Goal: Find specific page/section: Find specific page/section

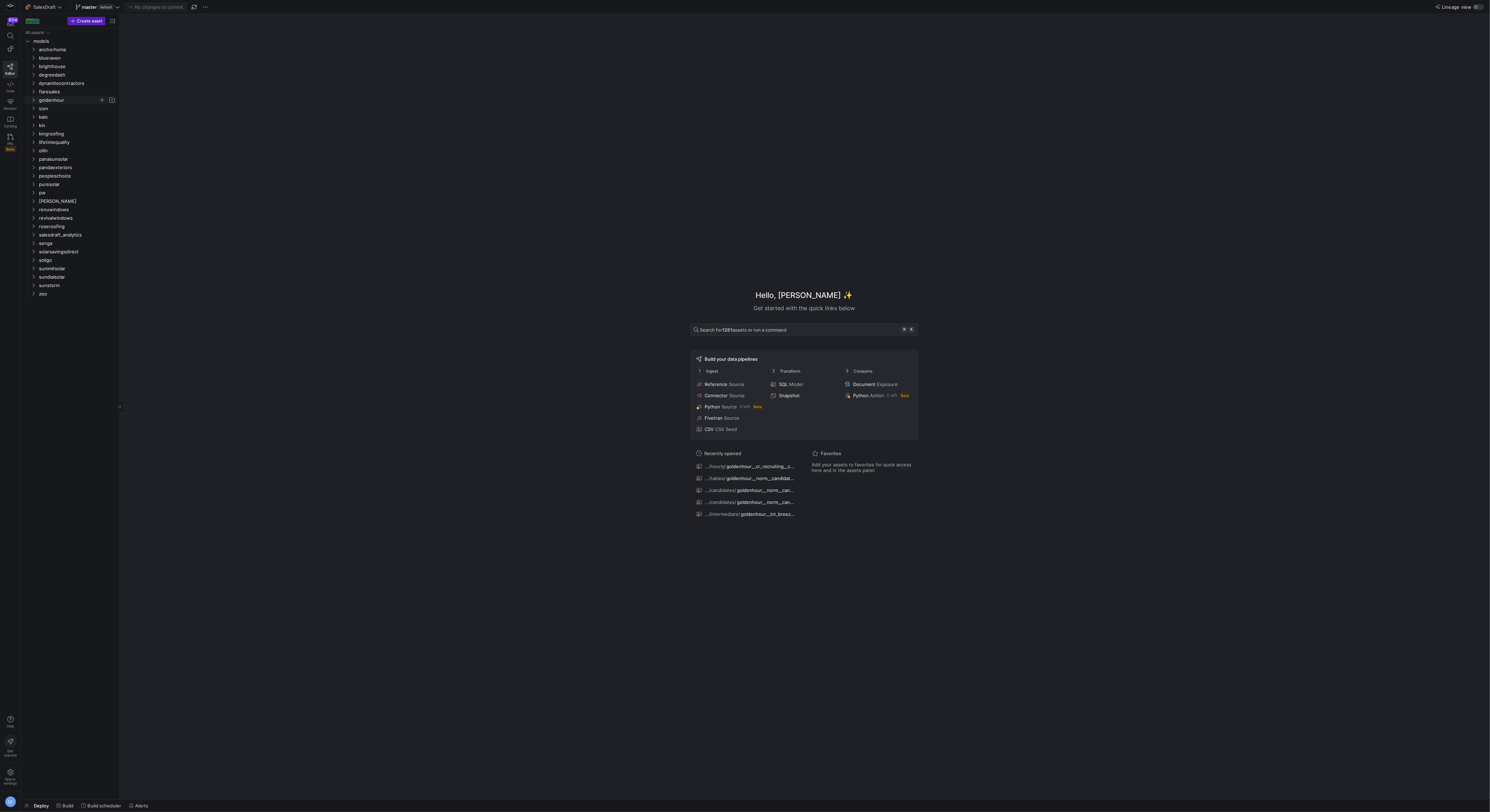
click at [44, 100] on span "goldenhour" at bounding box center [69, 100] width 60 height 8
click at [52, 108] on span "core" at bounding box center [72, 109] width 54 height 8
click at [65, 114] on span "recruiting" at bounding box center [74, 117] width 48 height 8
click at [79, 129] on link "hourly" at bounding box center [70, 125] width 93 height 8
click at [84, 142] on span "goldenhour__cr_recruiting__candidate_events_wide_long​​​​​​​​​​" at bounding box center [84, 142] width 48 height 8
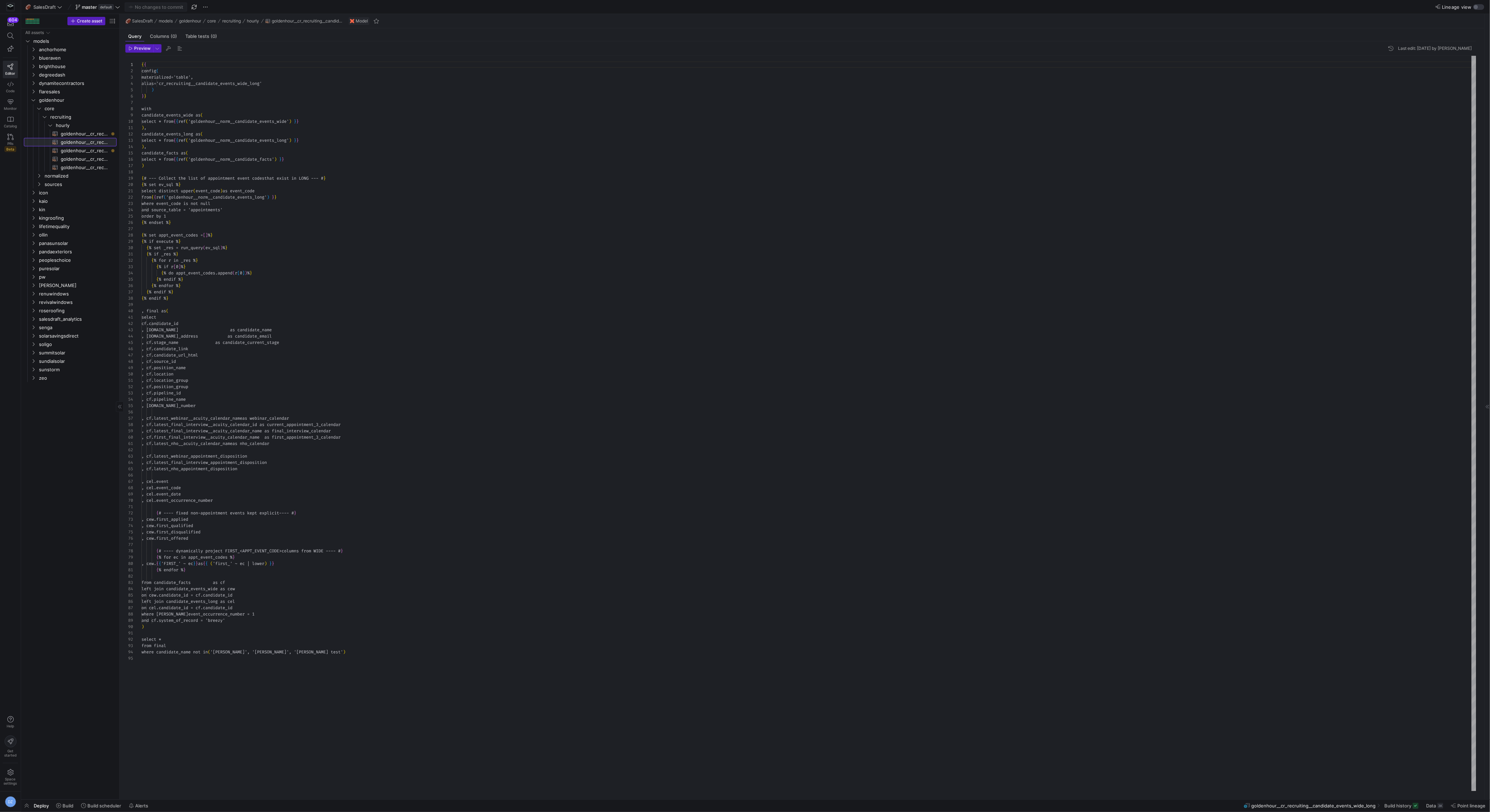
scroll to position [63, 0]
click at [79, 177] on span "normalized" at bounding box center [72, 176] width 54 height 8
click at [73, 190] on span "candidates" at bounding box center [74, 192] width 48 height 8
click at [76, 217] on span "goldenhour__norm__candidate_facts​​​​​​​​​​" at bounding box center [82, 218] width 54 height 8
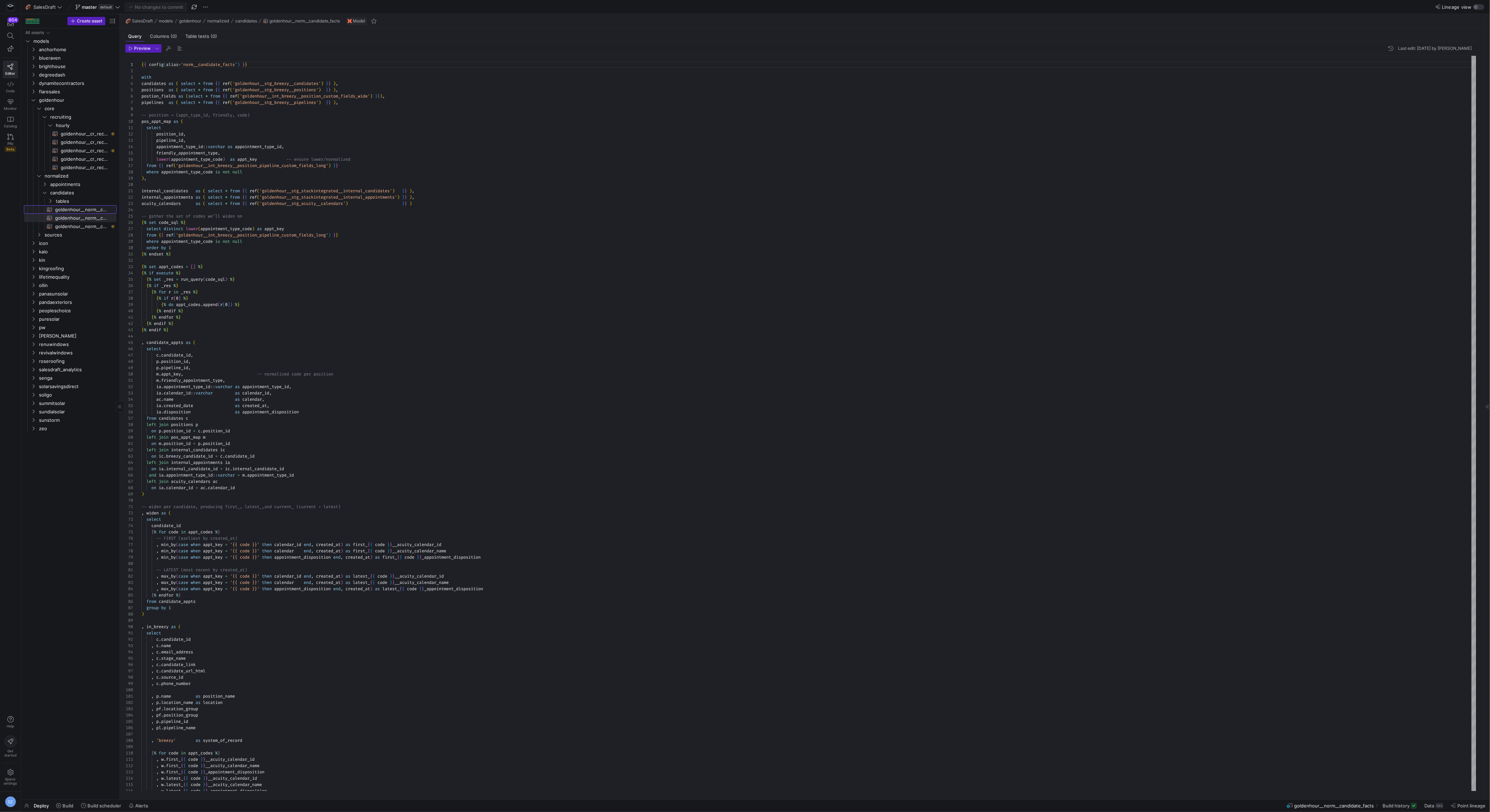
click at [77, 210] on span "goldenhour__norm__candidate_events_long​​​​​​​​​​" at bounding box center [82, 210] width 54 height 8
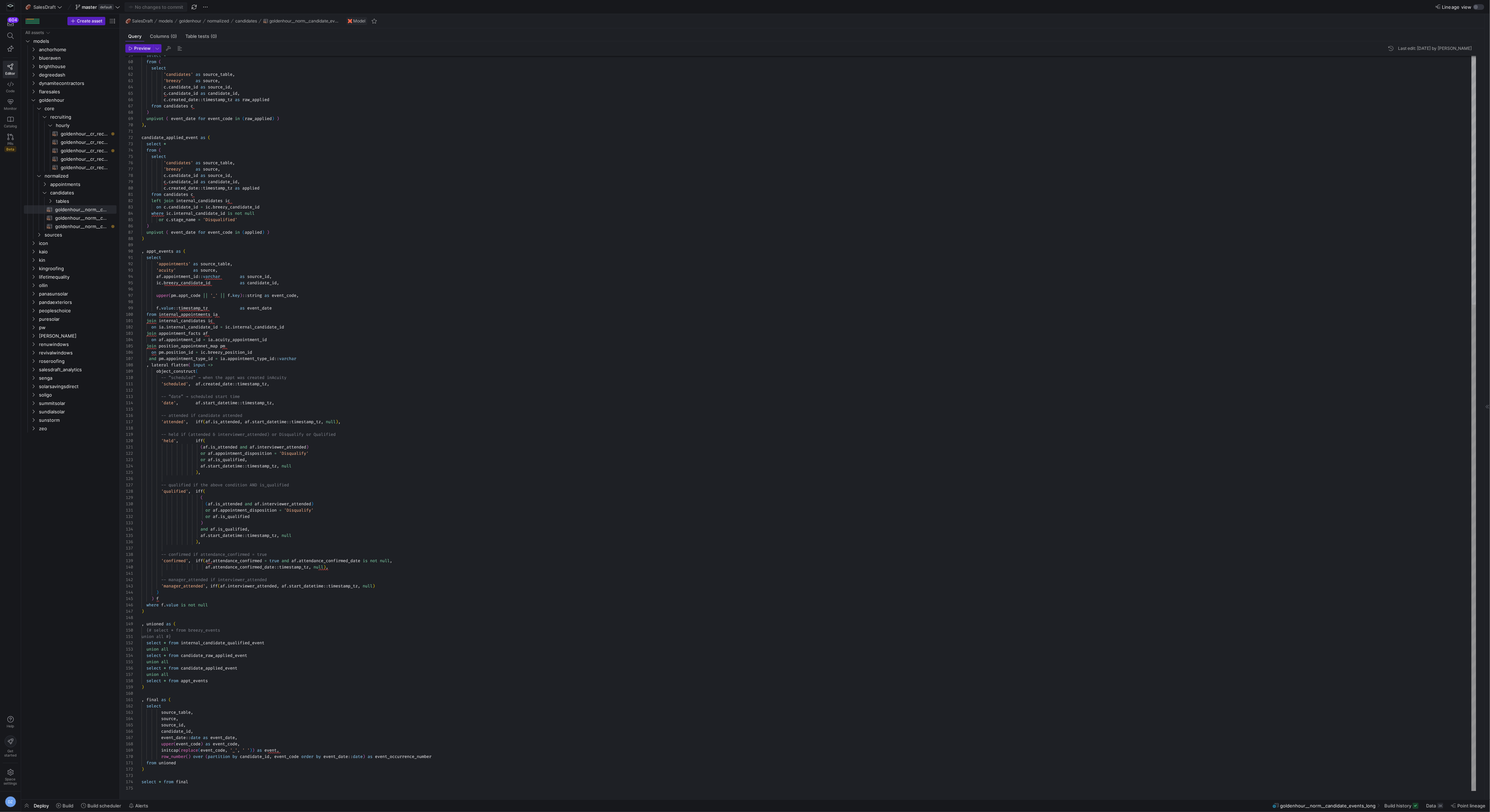
click at [187, 584] on div "select * from ( select 'candidates' as source_table , 'breezy' as source , c . …" at bounding box center [808, 235] width 1335 height 1111
type textarea "-- manager_attended if interviewer_attended 'manager_attended', iff(af.intervie…"
click at [187, 584] on div "select * from ( select 'candidates' as source_table , 'breezy' as source , c . …" at bounding box center [808, 235] width 1335 height 1111
